Goal: Task Accomplishment & Management: Complete application form

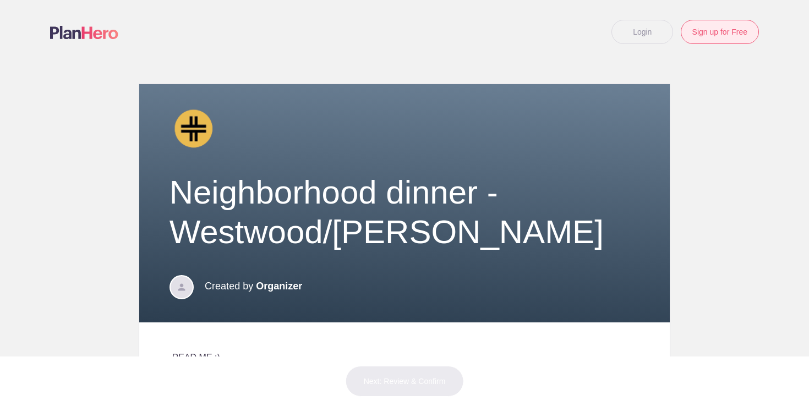
click at [700, 28] on link "Sign up for Free" at bounding box center [720, 32] width 78 height 24
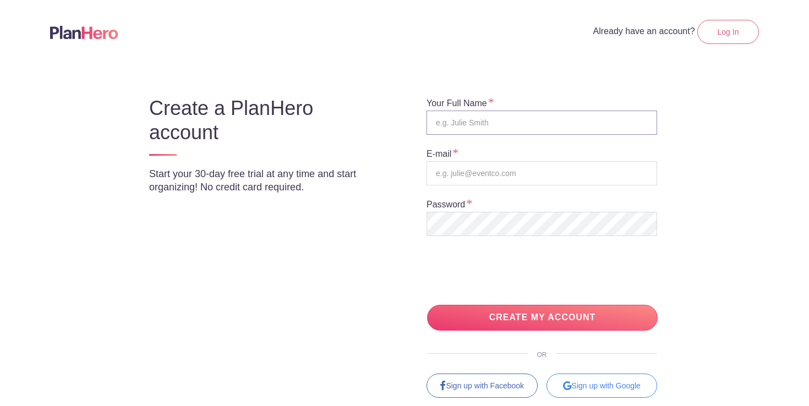
click at [526, 123] on input "text" at bounding box center [541, 123] width 231 height 24
type input "[PERSON_NAME] [PERSON_NAME]"
click at [499, 172] on input "email" at bounding box center [541, 173] width 231 height 24
type input "[EMAIL_ADDRESS][DOMAIN_NAME]"
click at [526, 330] on body "Already have an account? Log In Create a PlanHero account Start your 30-day fre…" at bounding box center [404, 203] width 809 height 406
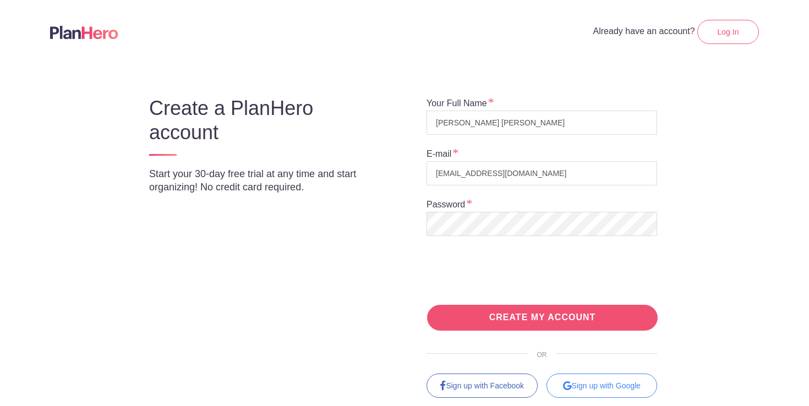
click at [533, 320] on input "CREATE MY ACCOUNT" at bounding box center [542, 318] width 231 height 26
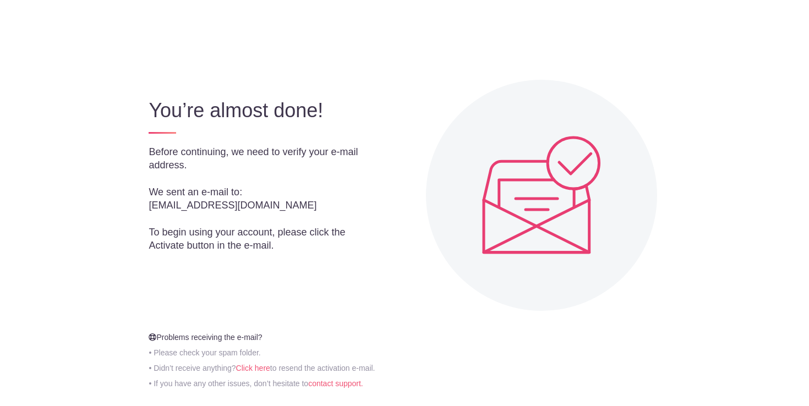
scroll to position [94, 0]
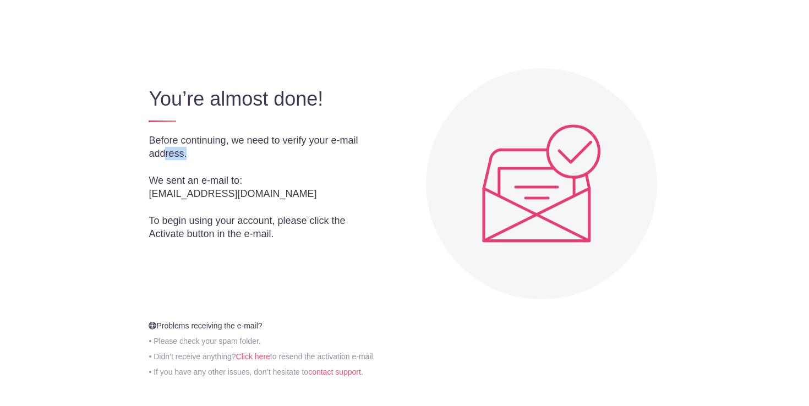
drag, startPoint x: 164, startPoint y: 149, endPoint x: 327, endPoint y: 149, distance: 163.4
click at [327, 149] on p "Before continuing, we need to verify your e-mail address." at bounding box center [255, 147] width 213 height 26
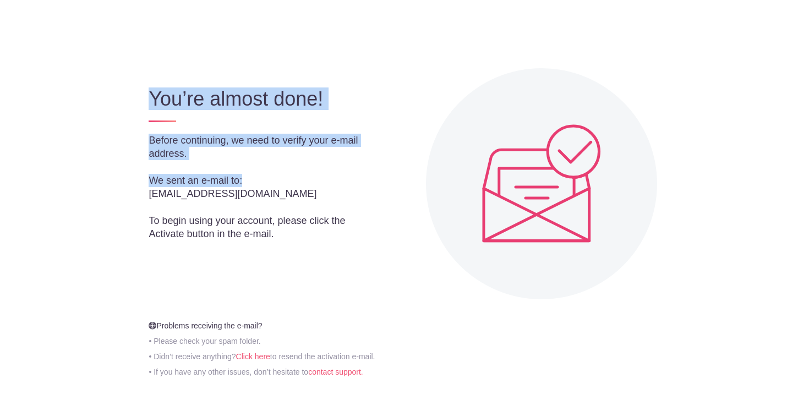
drag, startPoint x: 133, startPoint y: 179, endPoint x: 246, endPoint y: 182, distance: 112.8
click at [246, 182] on div "You’re almost done! Before continuing, we need to verify your e-mail address. W…" at bounding box center [404, 183] width 638 height 231
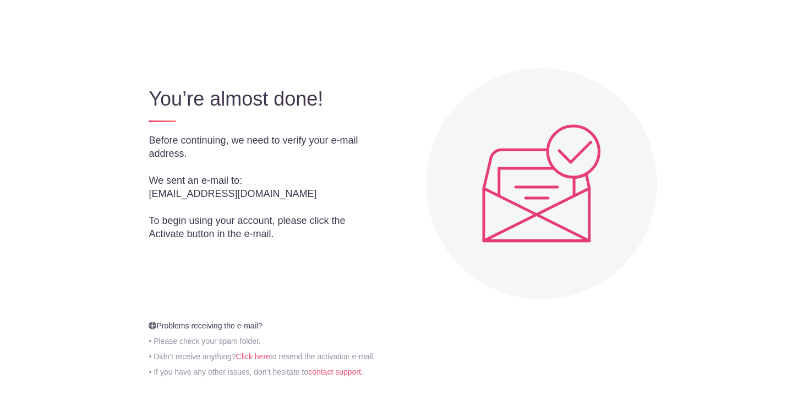
click at [191, 196] on p "[EMAIL_ADDRESS][DOMAIN_NAME]" at bounding box center [255, 193] width 213 height 13
drag, startPoint x: 140, startPoint y: 234, endPoint x: 313, endPoint y: 238, distance: 172.3
click at [313, 238] on div "You’re almost done! Before continuing, we need to verify your e-mail address. W…" at bounding box center [259, 161] width 249 height 186
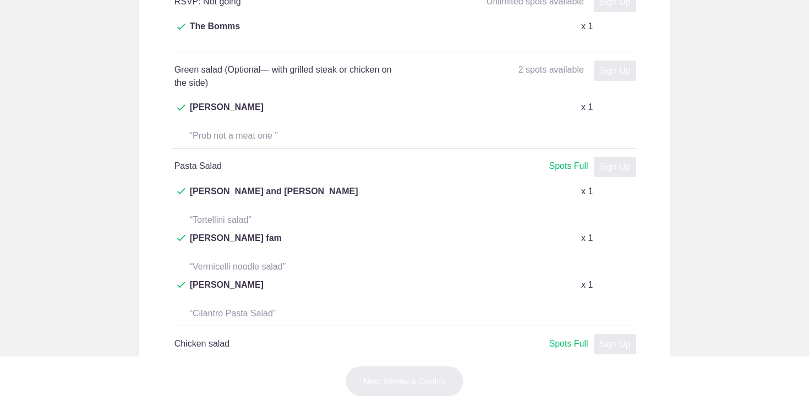
scroll to position [406, 0]
